Goal: Information Seeking & Learning: Learn about a topic

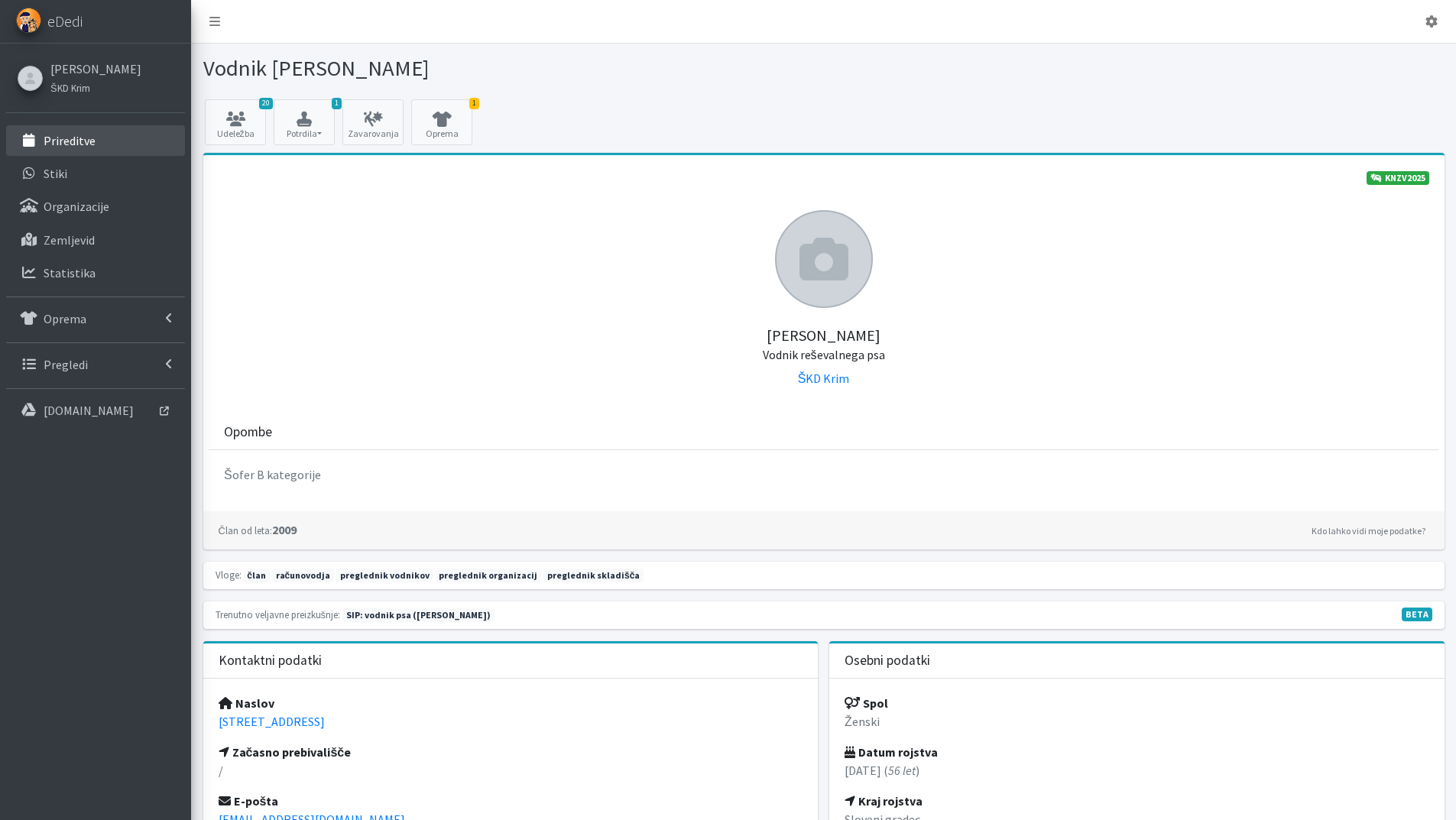
click at [94, 147] on link "Prireditve" at bounding box center [96, 141] width 179 height 31
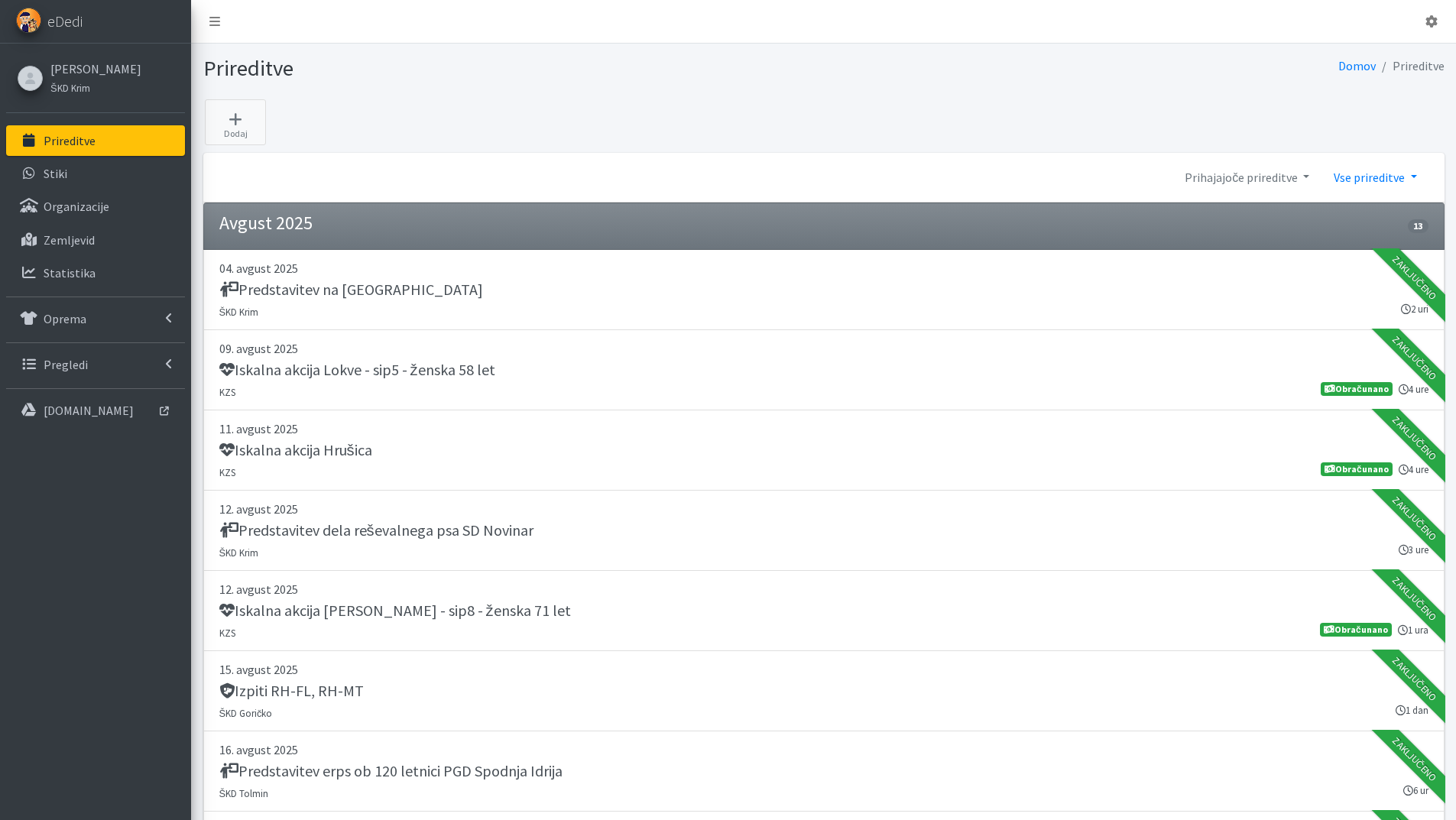
click at [1402, 177] on link "Vse prireditve" at bounding box center [1374, 177] width 107 height 31
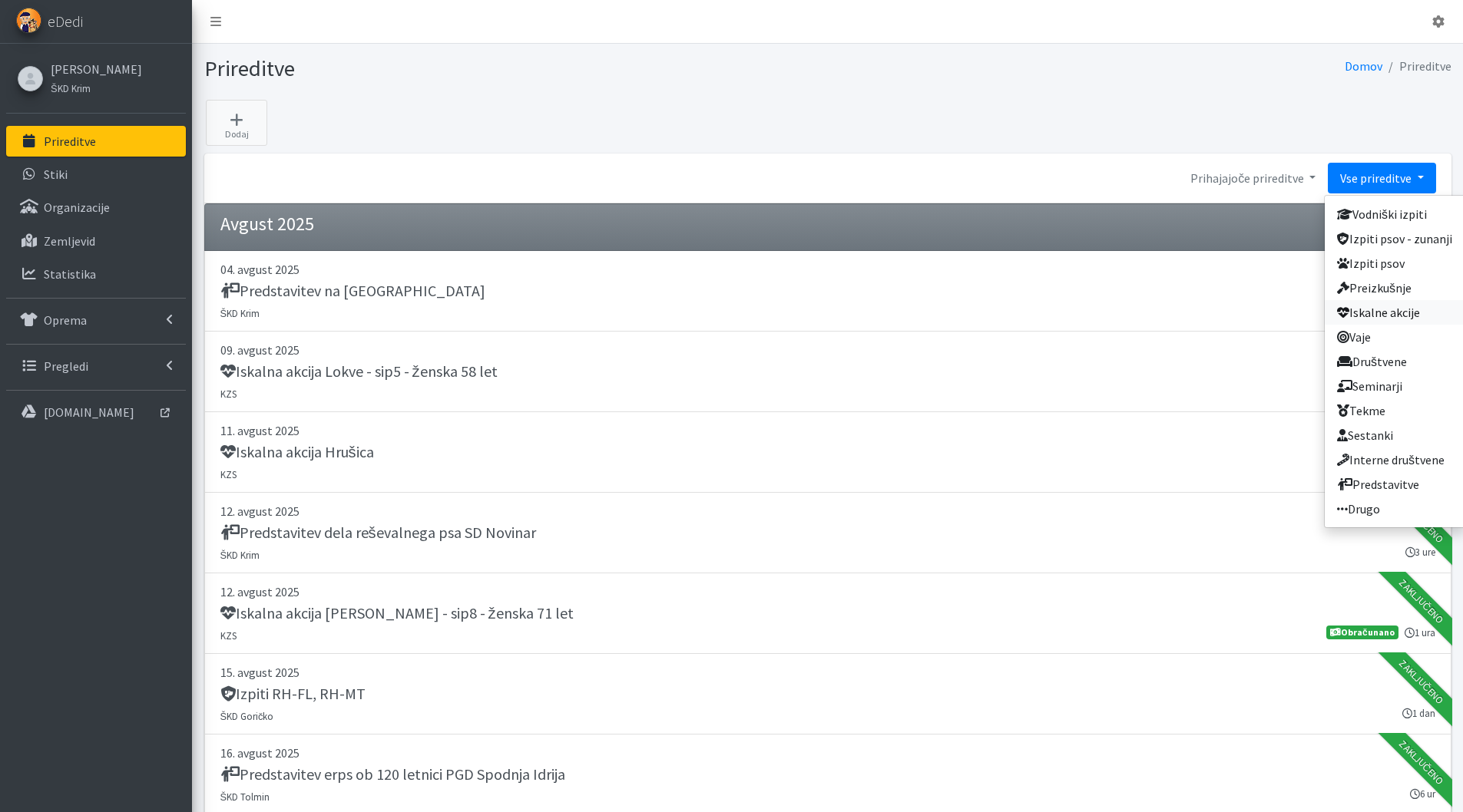
click at [1394, 313] on link "Iskalne akcije" at bounding box center [1394, 312] width 140 height 25
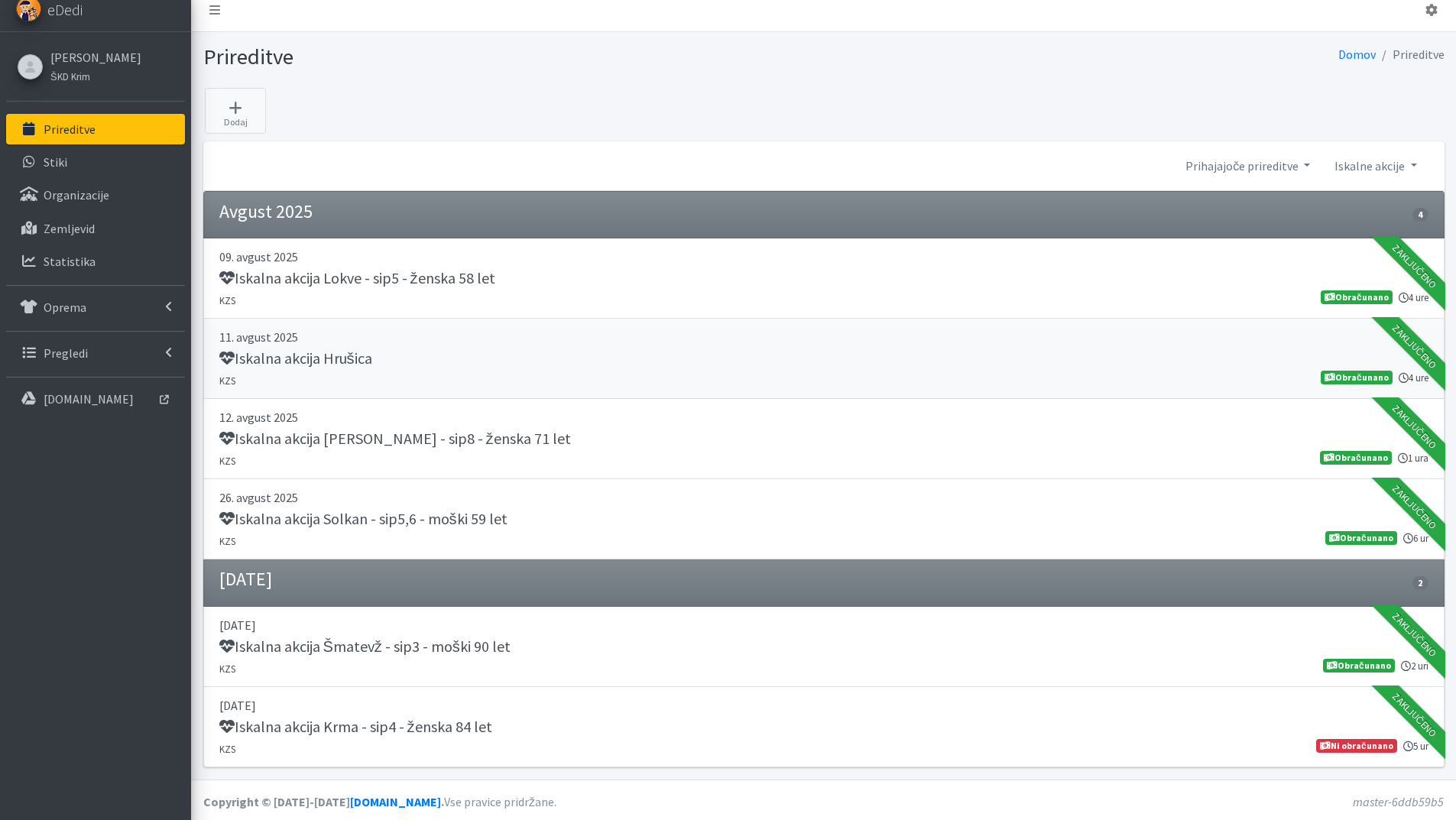
scroll to position [15, 0]
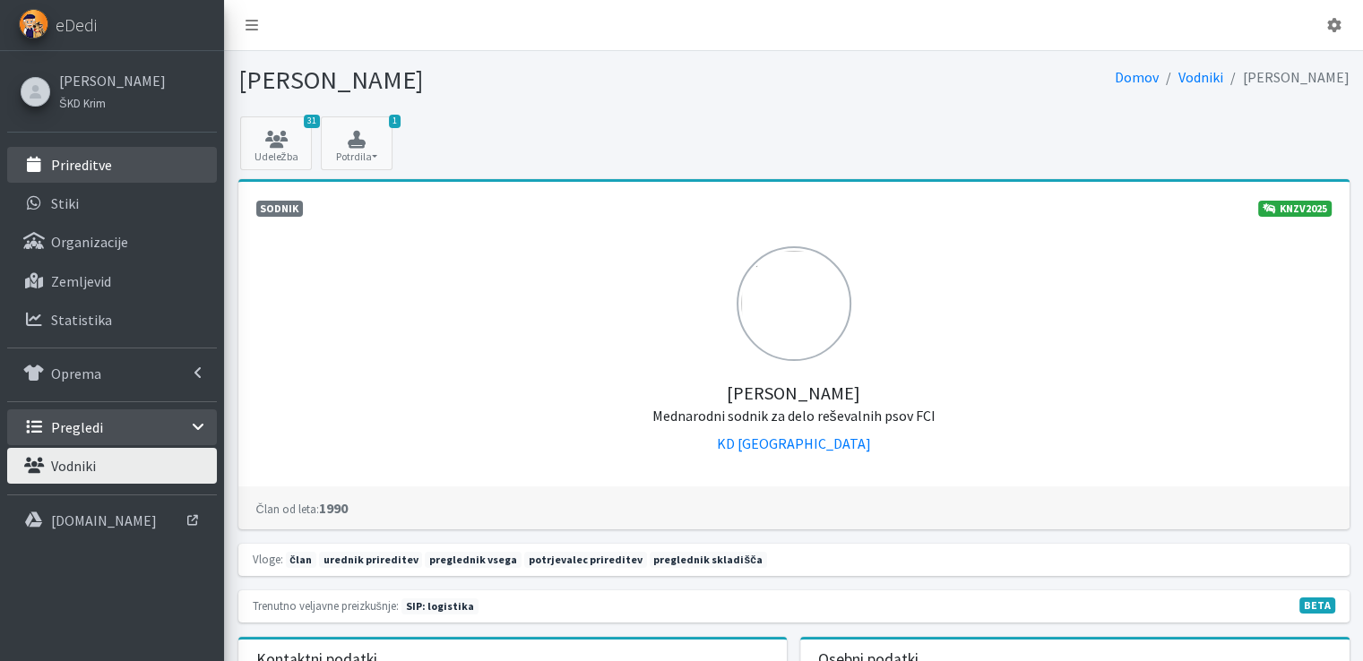
click at [90, 156] on p "Prireditve" at bounding box center [81, 165] width 61 height 18
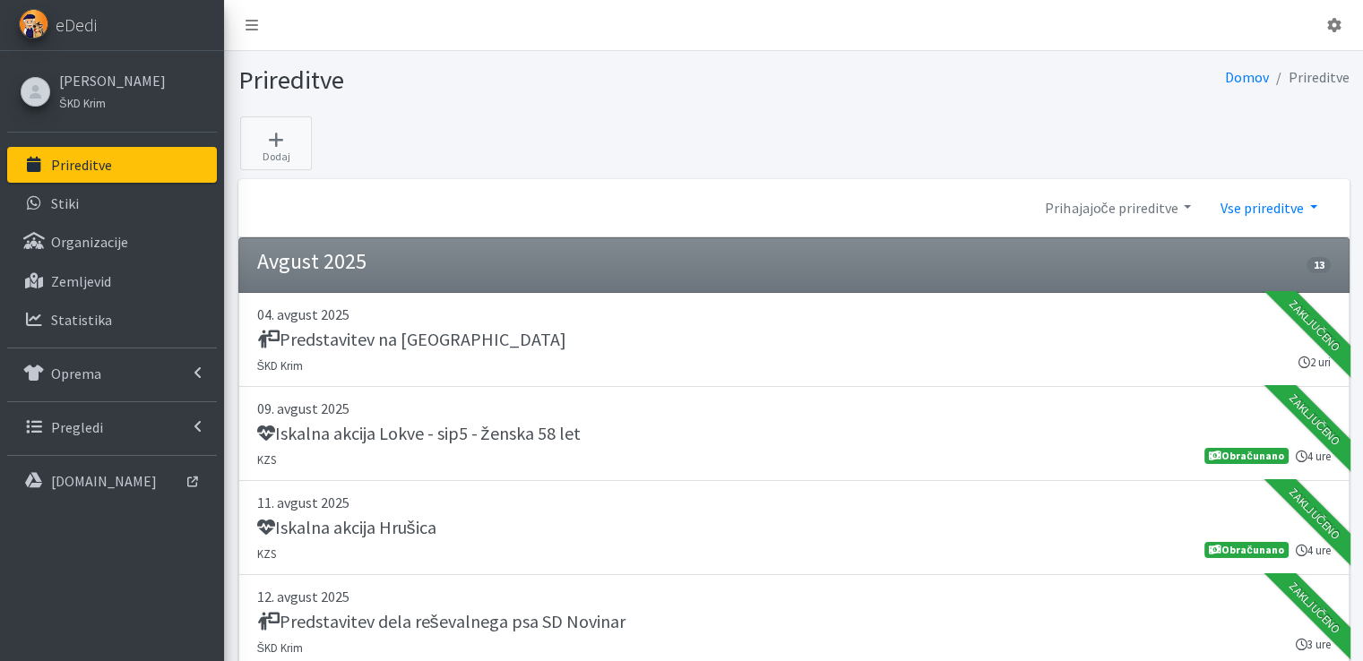
click at [1314, 205] on link "Vse prireditve" at bounding box center [1267, 208] width 125 height 36
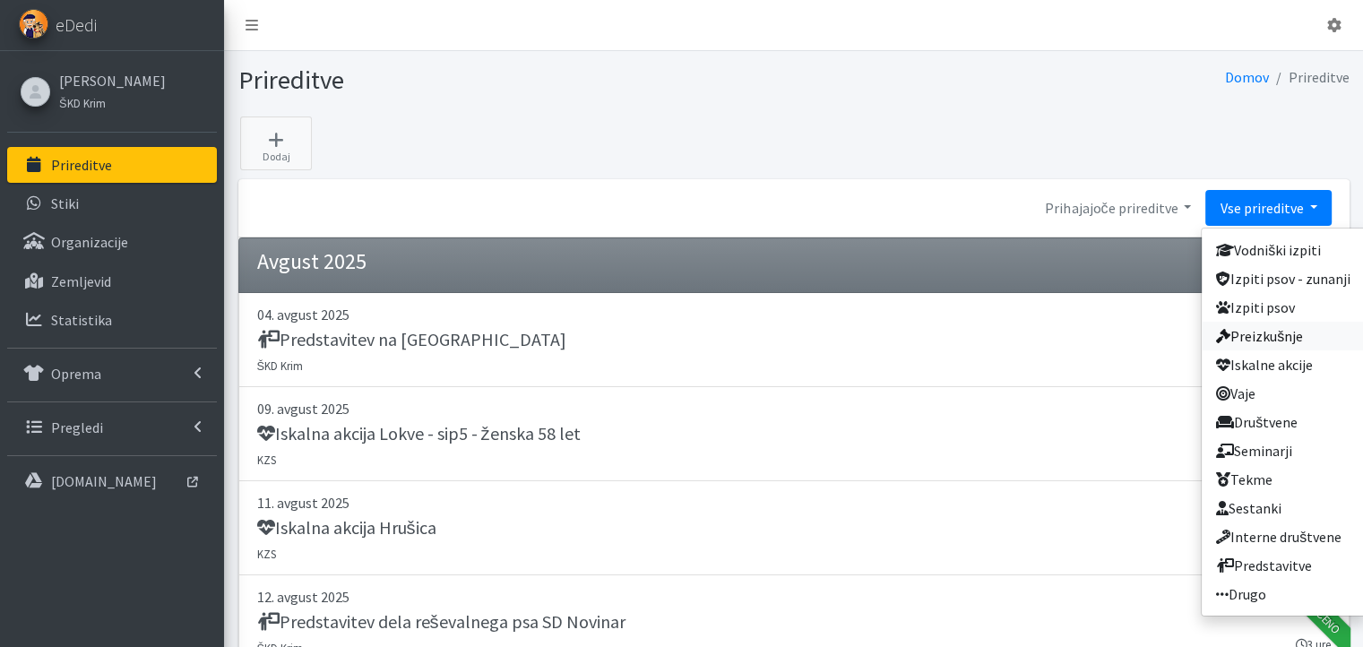
click at [1271, 337] on link "Preizkušnje" at bounding box center [1283, 336] width 163 height 29
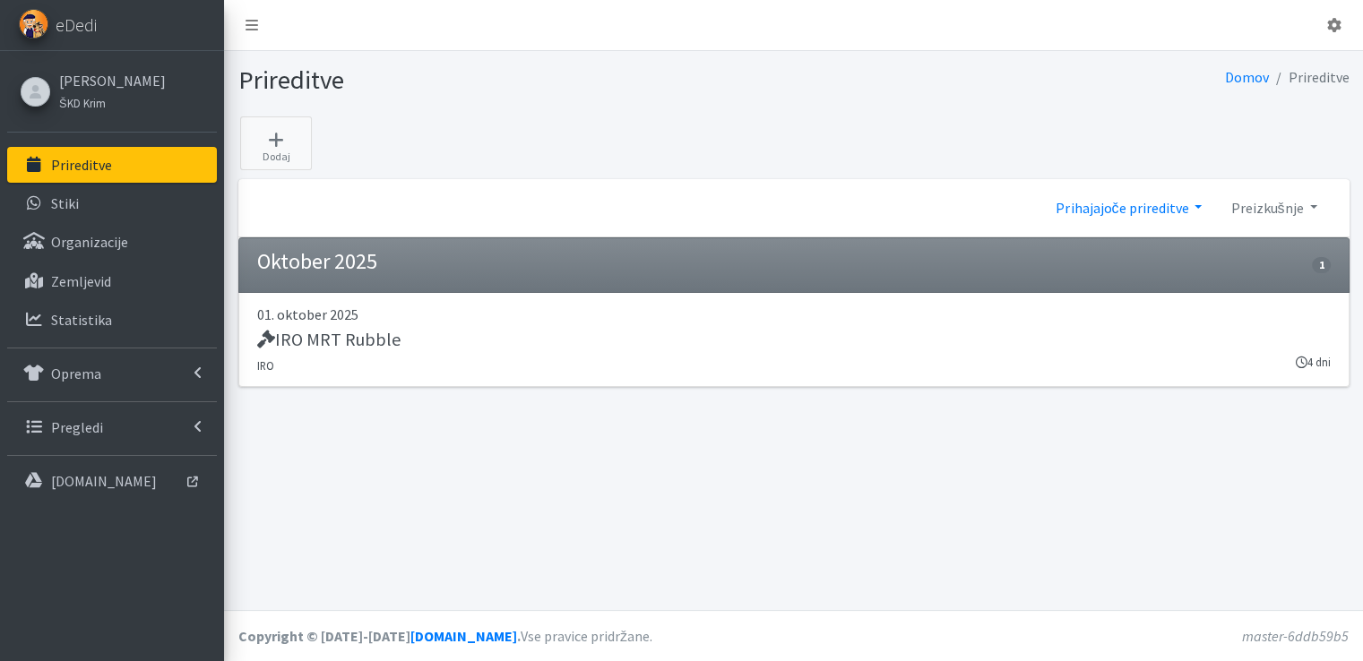
click at [1197, 203] on link "Prihajajoče prireditve" at bounding box center [1128, 208] width 175 height 36
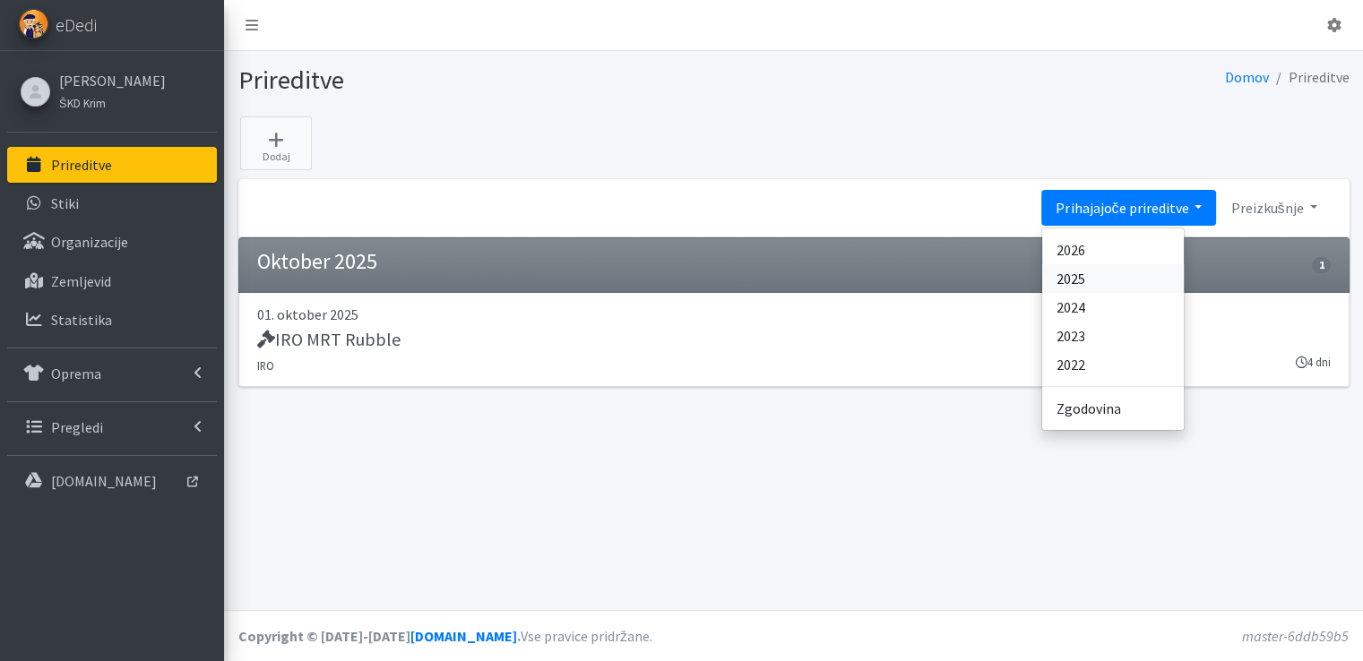
click at [1106, 274] on link "2025" at bounding box center [1113, 278] width 142 height 29
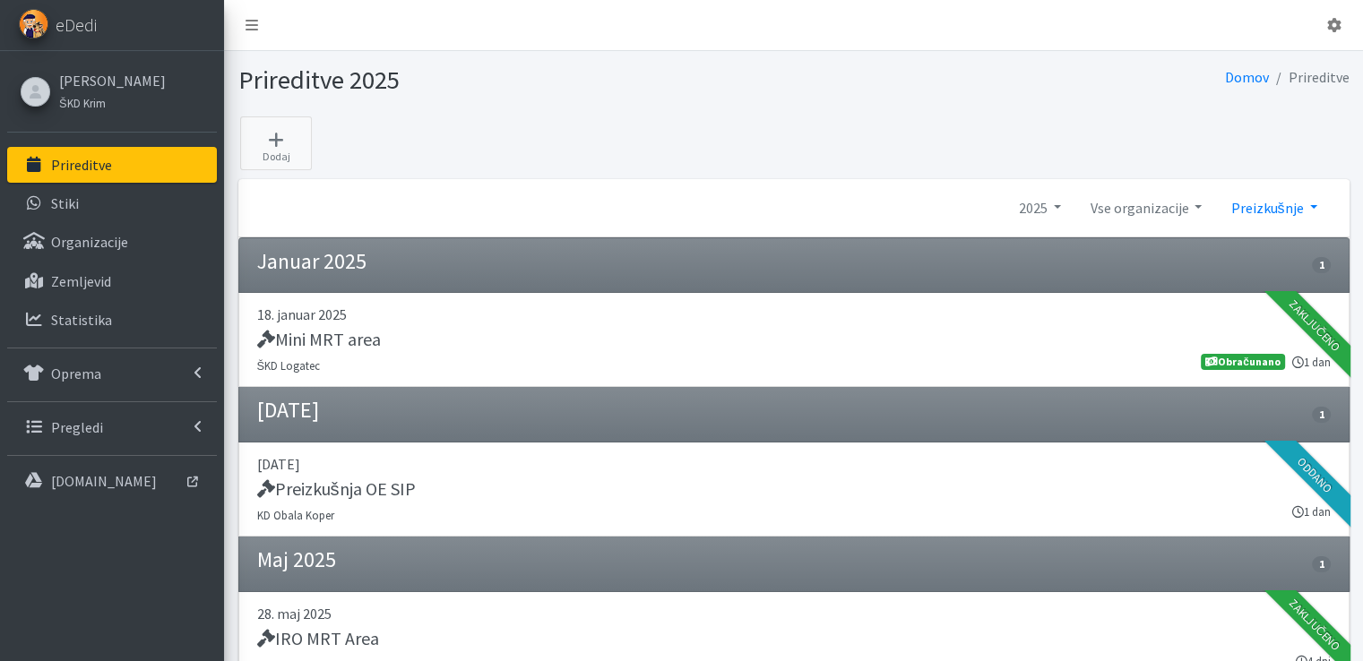
click at [1314, 204] on link "Preizkušnje" at bounding box center [1273, 208] width 115 height 36
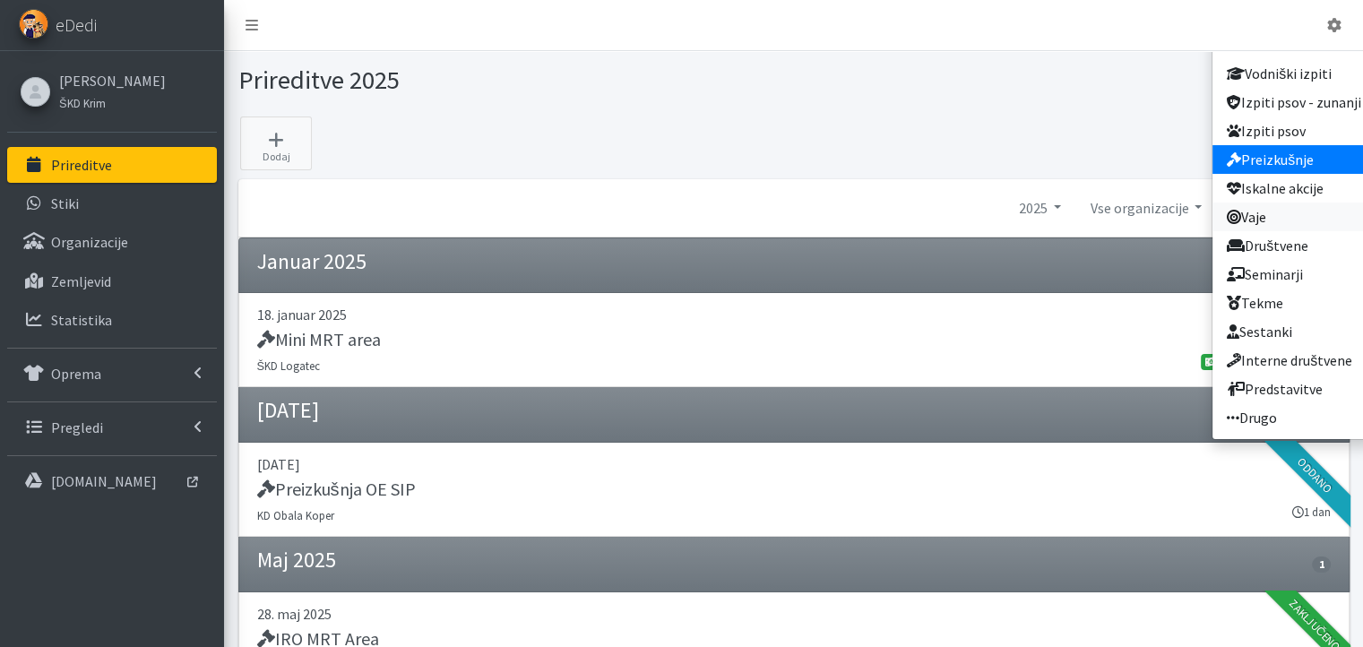
click at [1288, 220] on link "Vaje" at bounding box center [1293, 216] width 163 height 29
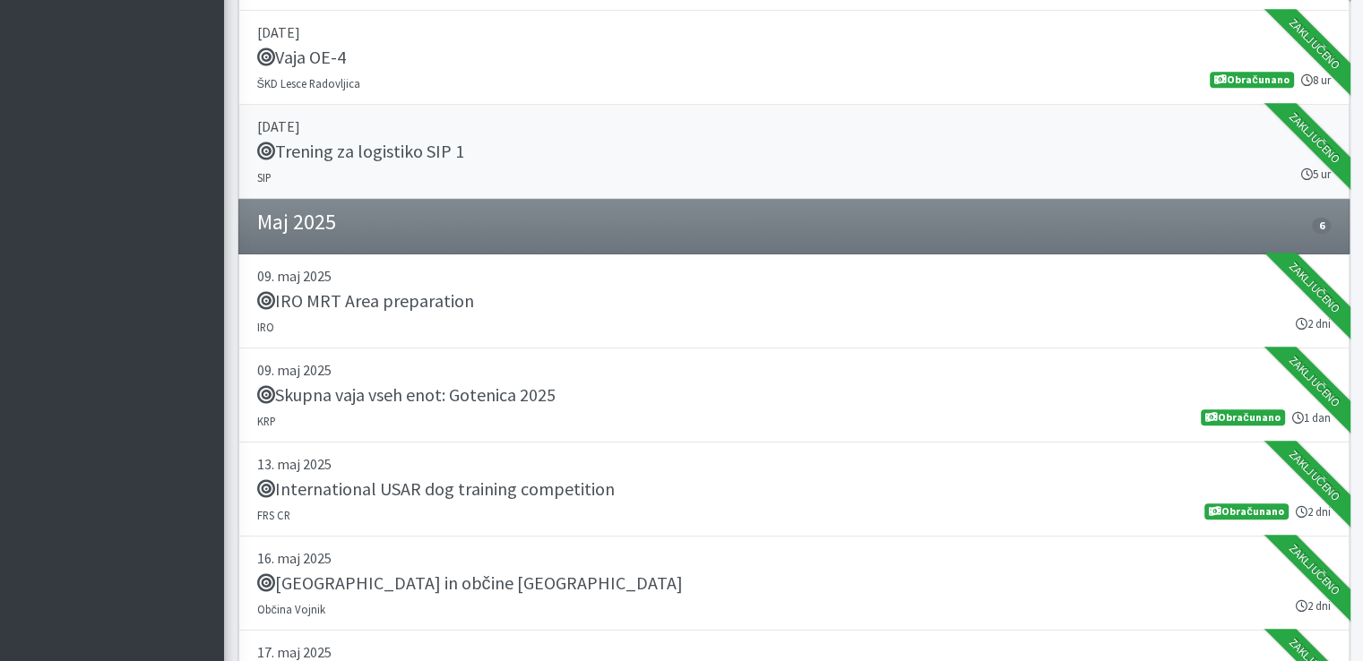
scroll to position [896, 0]
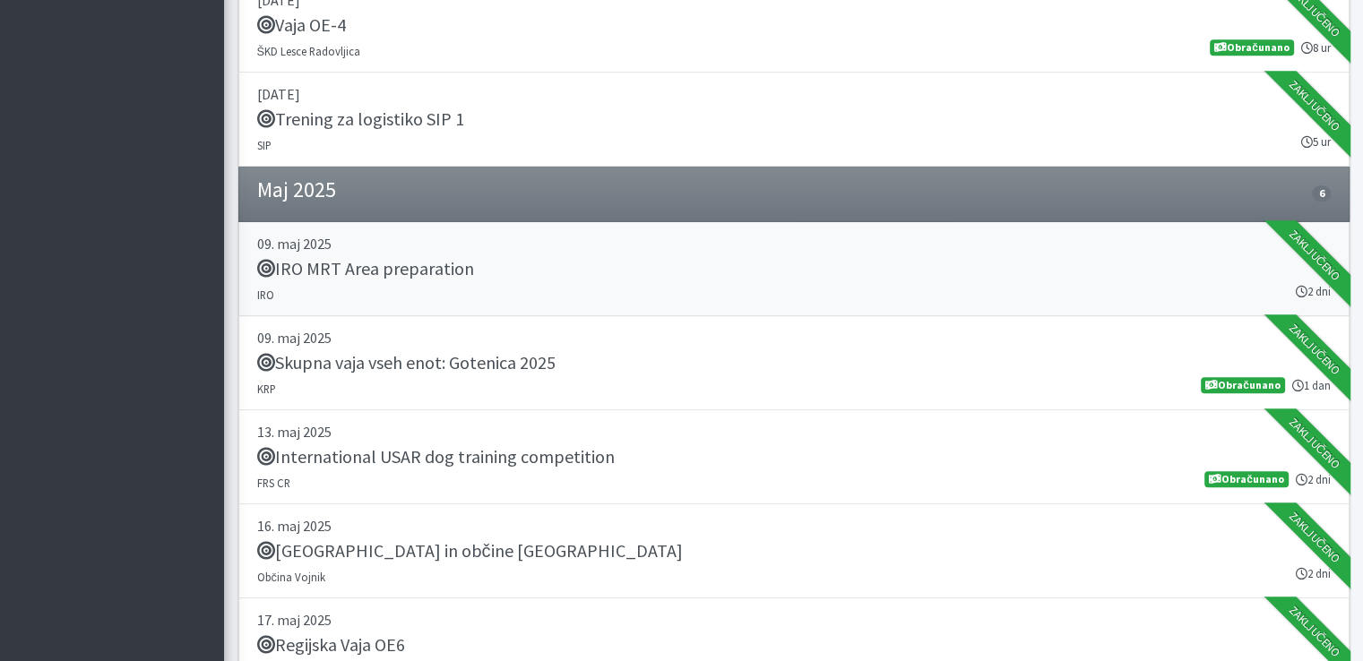
click at [422, 269] on h5 "IRO MRT Area preparation" at bounding box center [365, 269] width 217 height 22
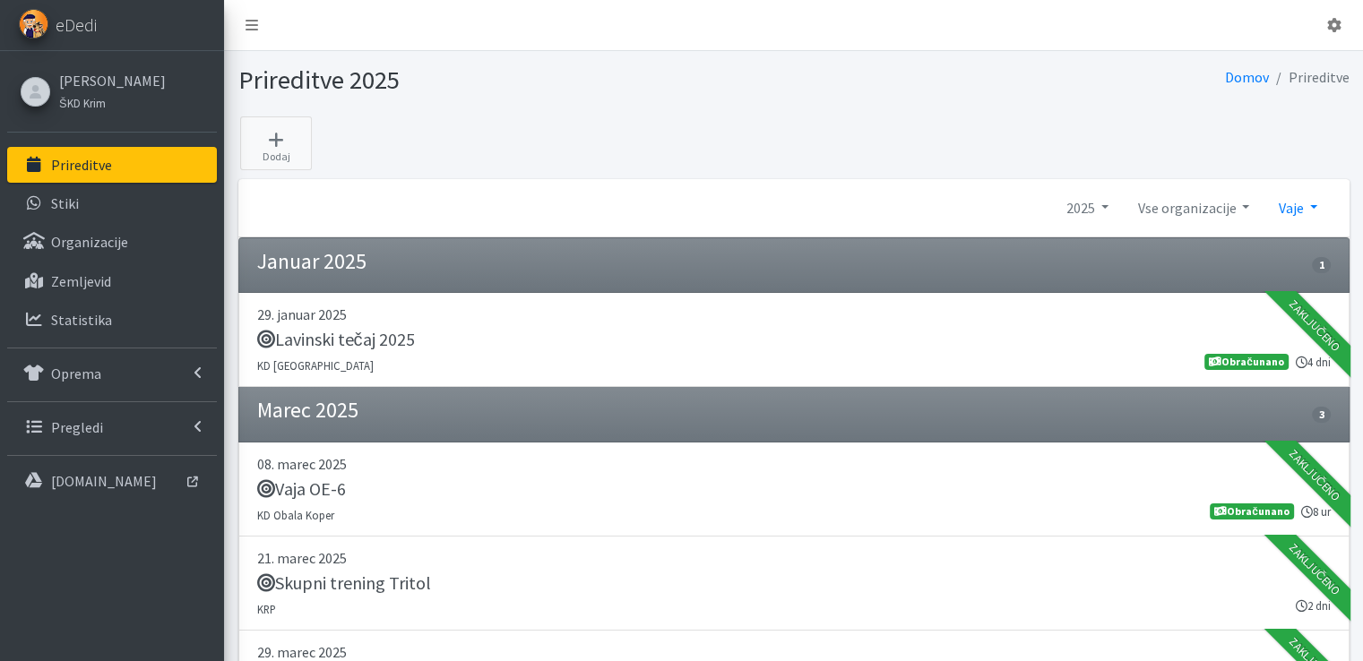
click at [1319, 200] on link "Vaje" at bounding box center [1296, 208] width 67 height 36
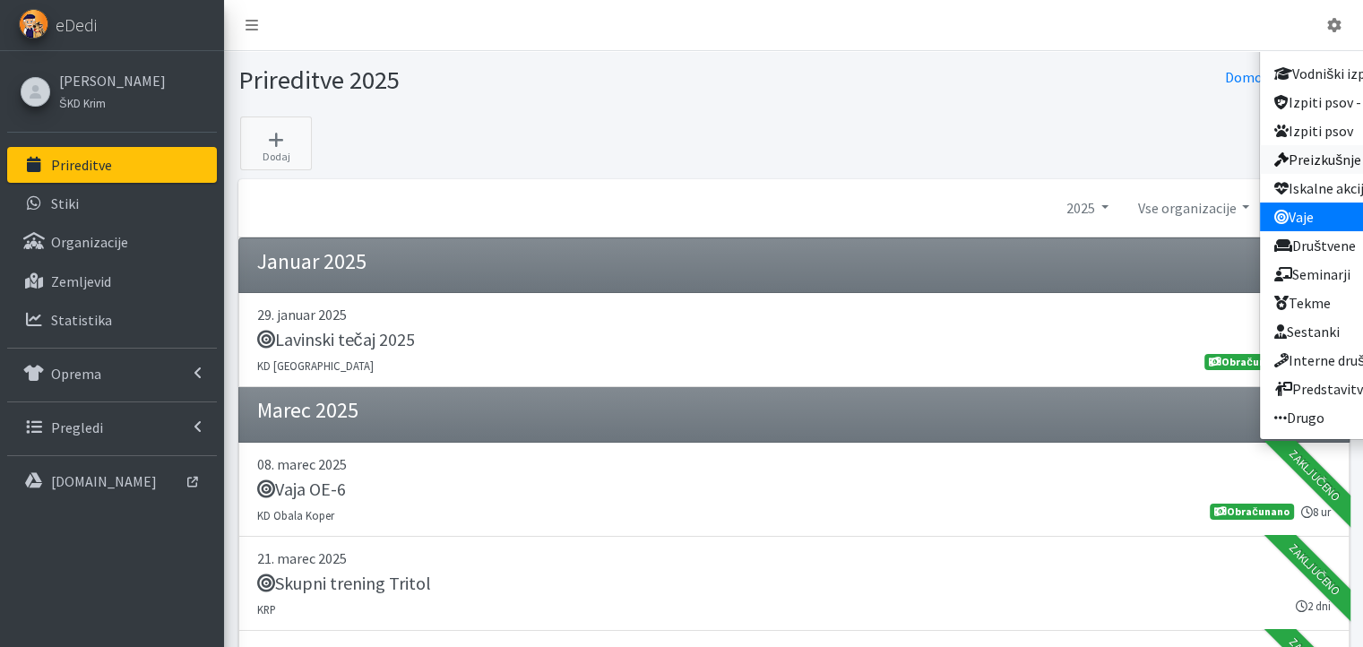
click at [1308, 161] on link "Preizkušnje" at bounding box center [1341, 159] width 163 height 29
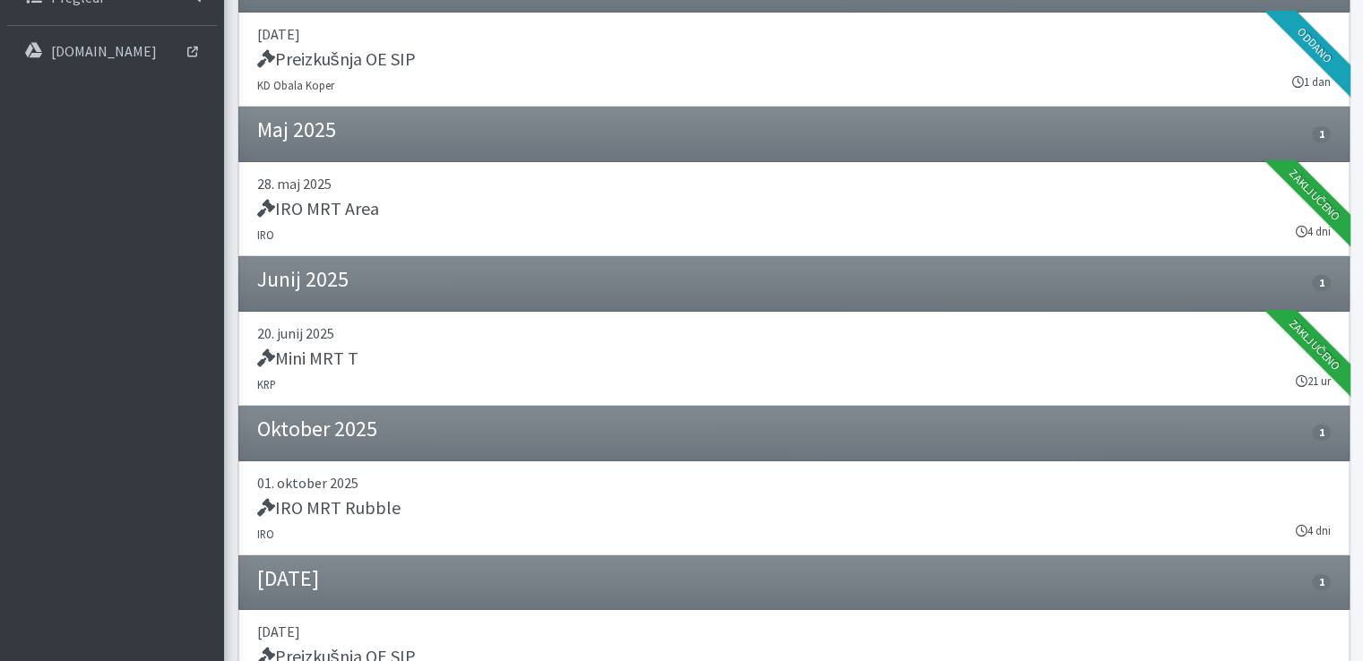
scroll to position [448, 0]
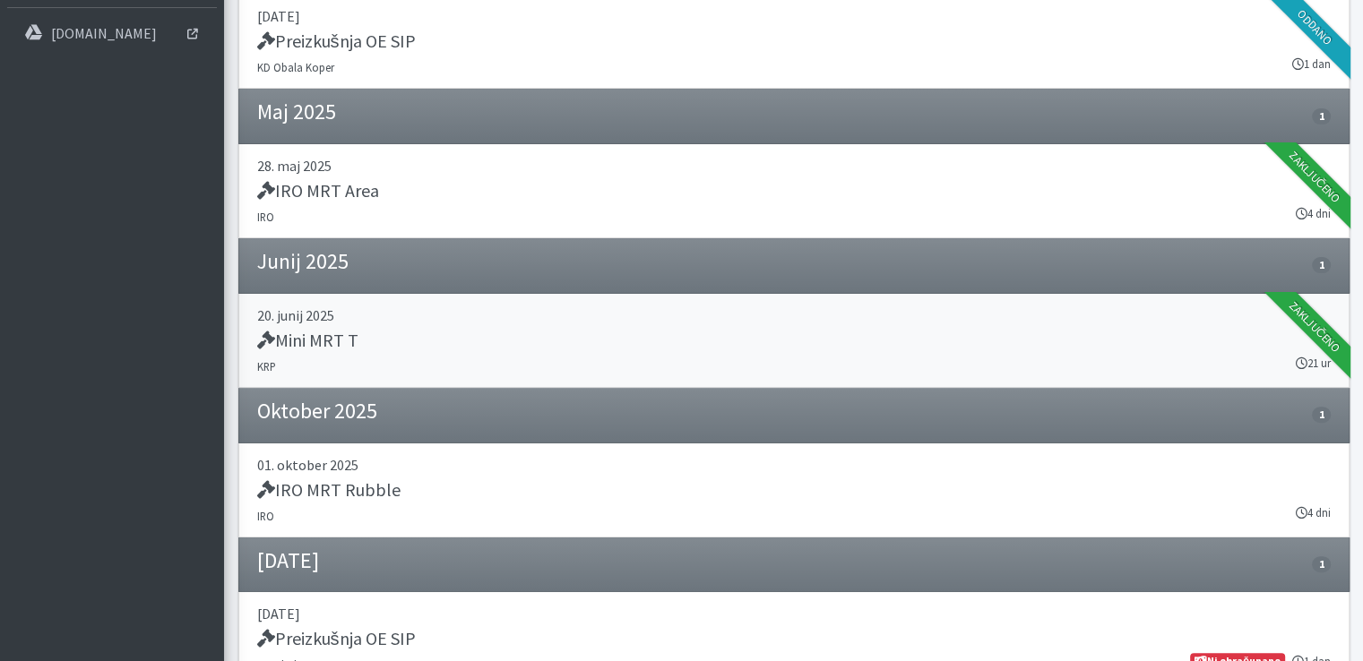
click at [323, 338] on h5 "Mini MRT T" at bounding box center [307, 341] width 101 height 22
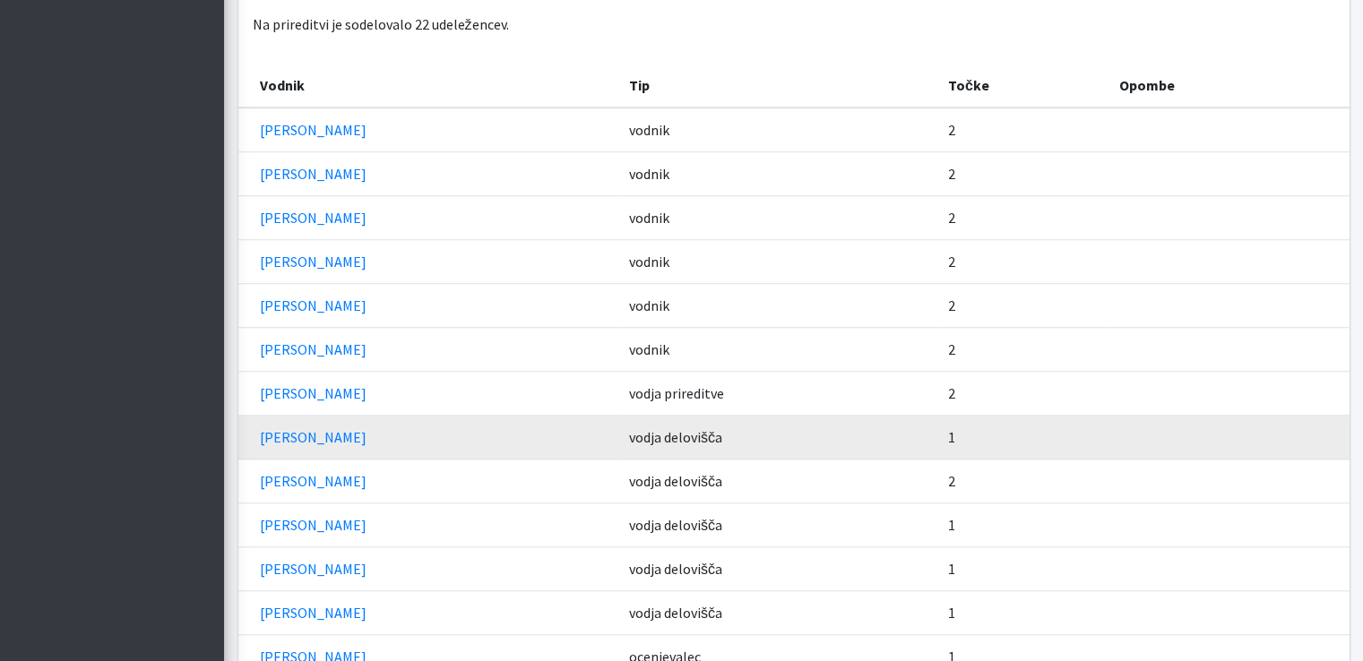
scroll to position [1434, 0]
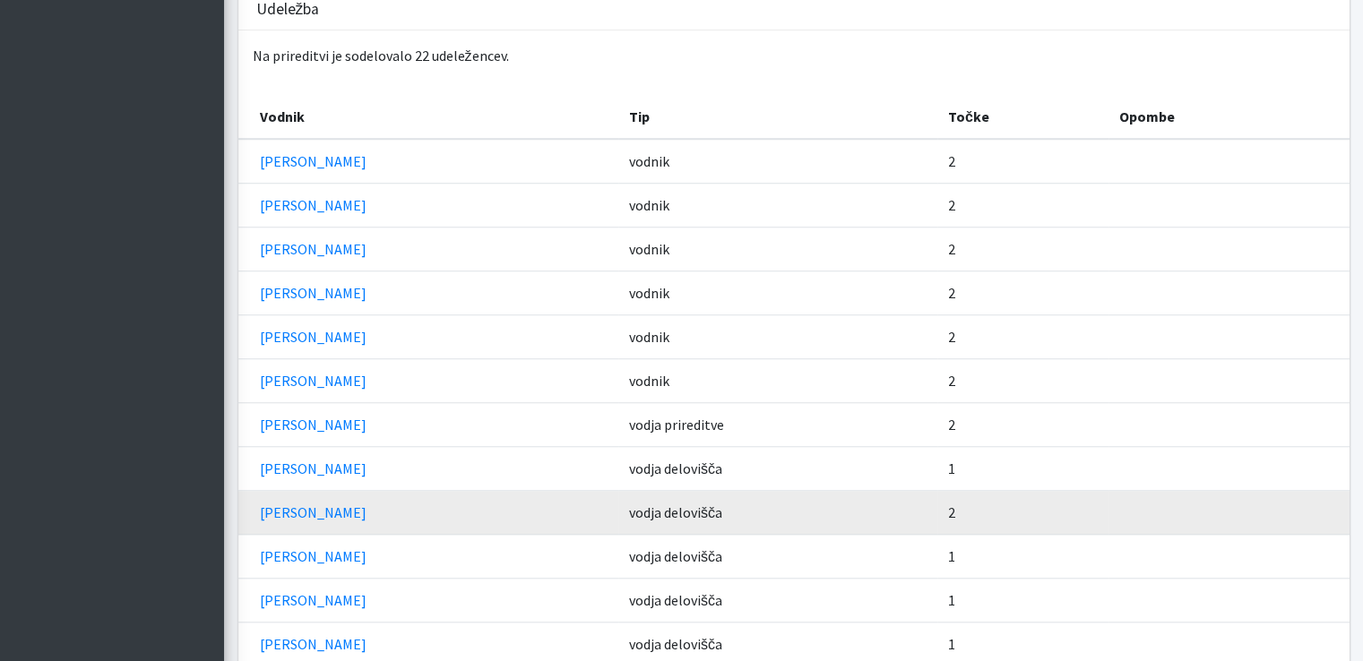
click at [373, 491] on td "[PERSON_NAME]" at bounding box center [428, 513] width 380 height 44
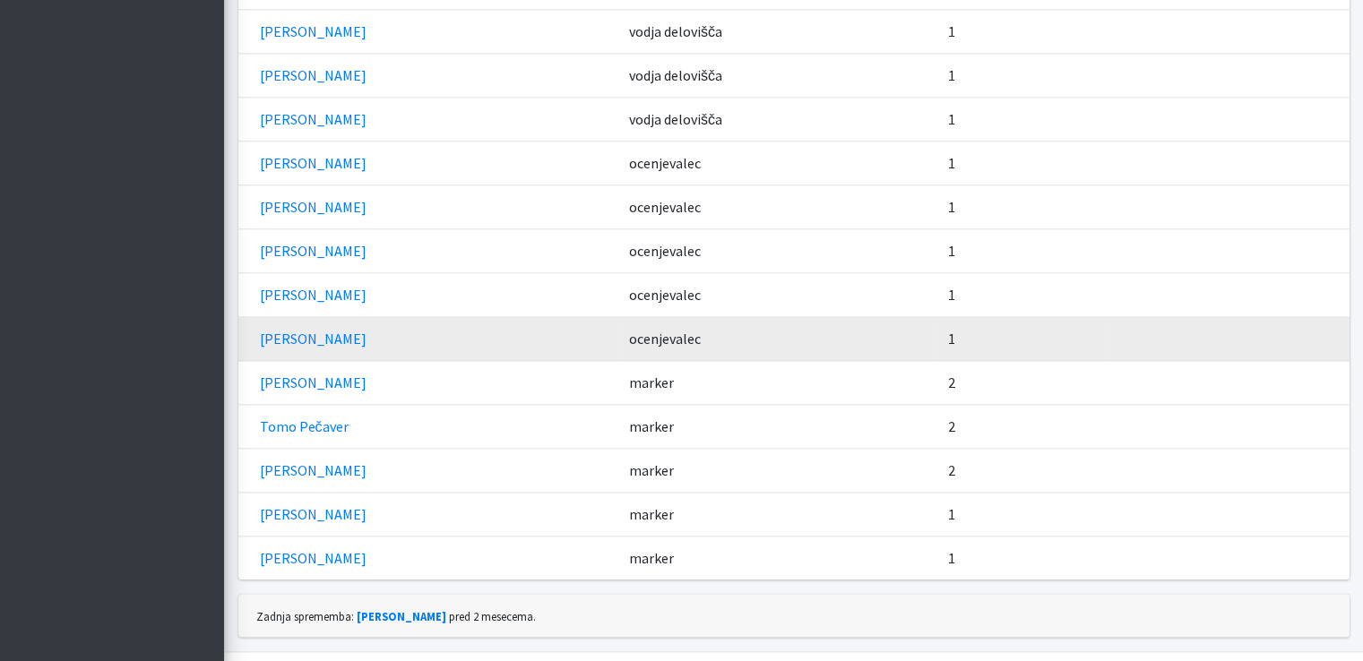
scroll to position [1974, 0]
